Goal: Obtain resource: Download file/media

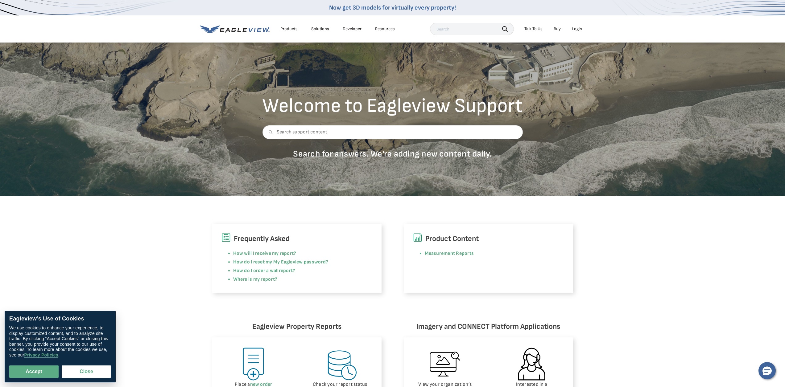
click at [389, 31] on input "text" at bounding box center [472, 29] width 84 height 12
click at [389, 28] on div "Login" at bounding box center [577, 29] width 10 height 6
click at [389, 30] on div "Login" at bounding box center [577, 29] width 10 height 6
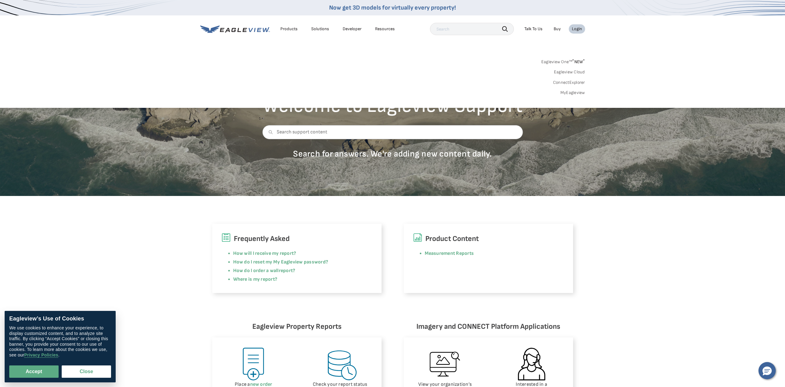
click at [389, 93] on link "MyEagleview" at bounding box center [572, 93] width 25 height 6
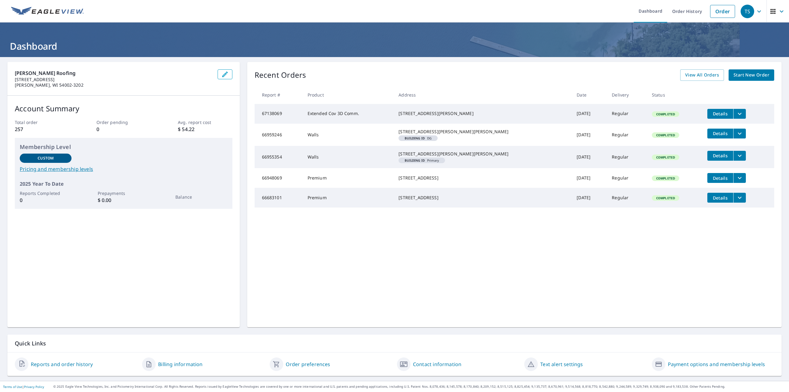
click at [736, 112] on icon "filesDropdownBtn-67138069" at bounding box center [739, 113] width 7 height 7
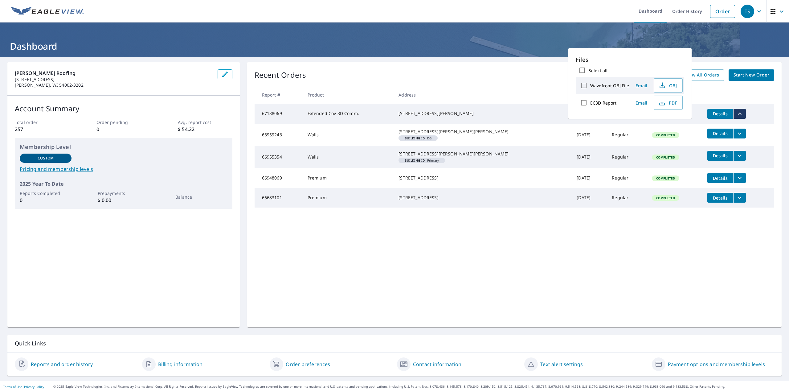
click at [435, 111] on div "36 192nd St Baldwin, WI 54002" at bounding box center [483, 113] width 168 height 6
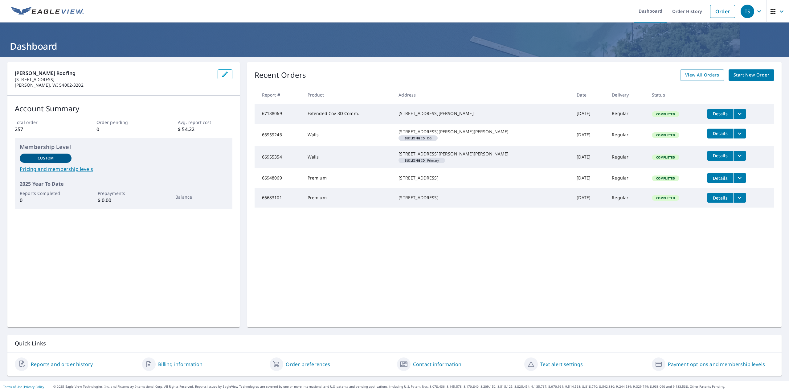
click at [711, 114] on span "Details" at bounding box center [720, 114] width 19 height 6
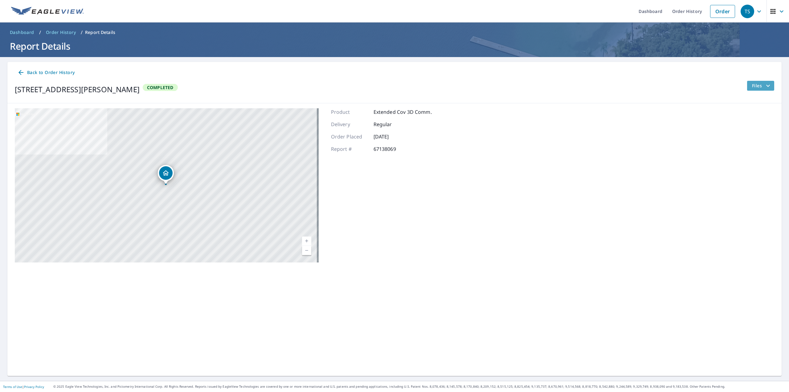
click at [765, 87] on icon "filesDropdownBtn-67138069" at bounding box center [768, 85] width 7 height 7
click at [744, 148] on icon "button" at bounding box center [740, 146] width 7 height 7
